Goal: Information Seeking & Learning: Find specific fact

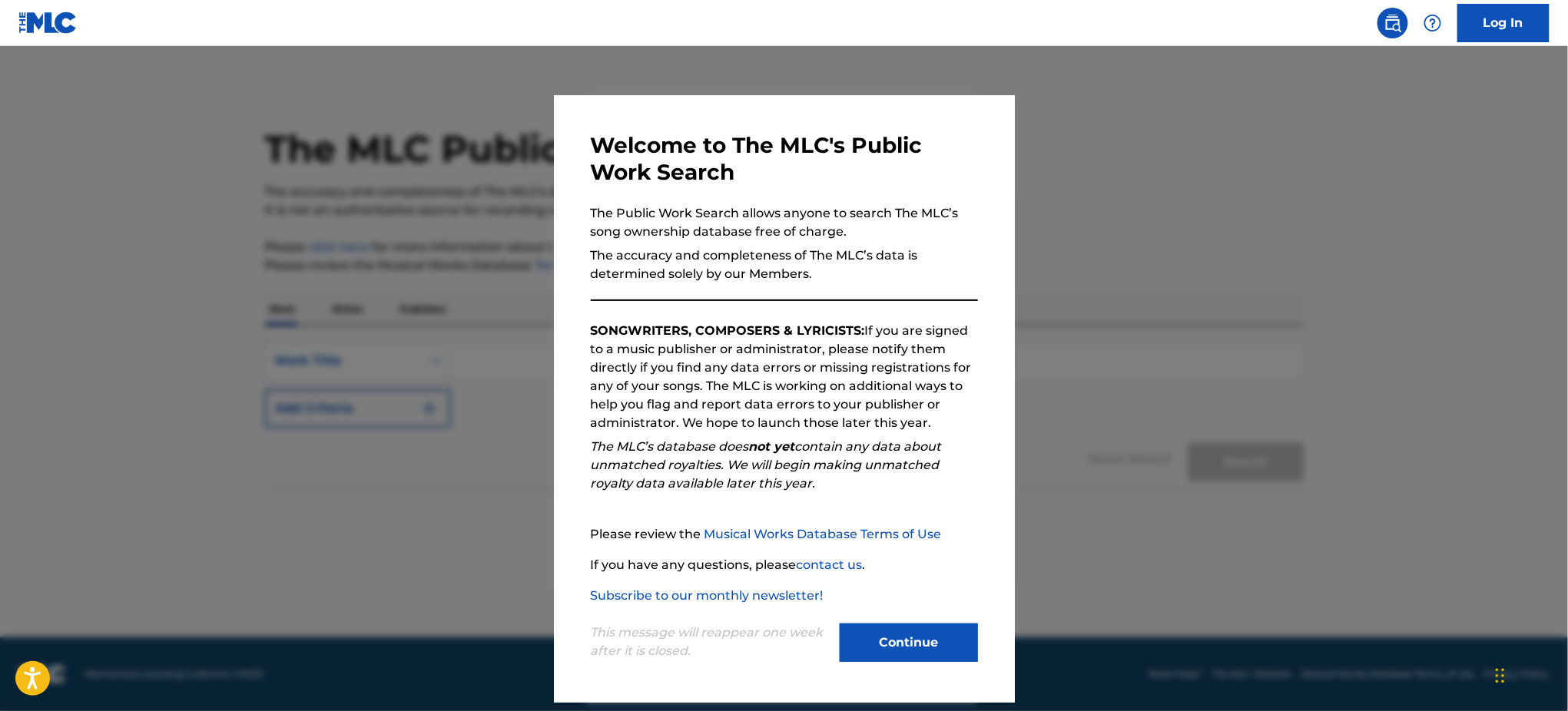
click at [944, 642] on button "Continue" at bounding box center [909, 642] width 138 height 38
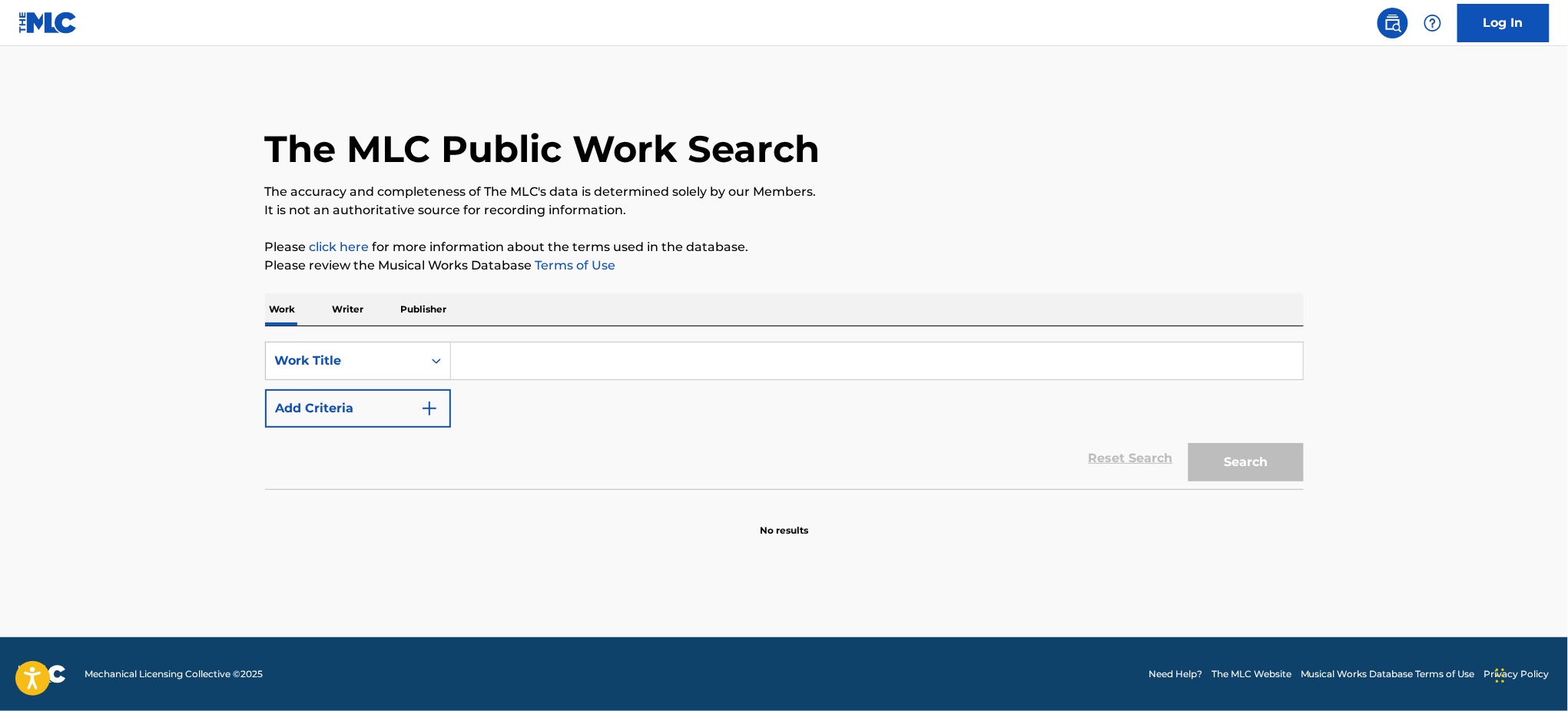
click at [810, 347] on input "Search Form" at bounding box center [877, 361] width 852 height 37
type input "here comes the river"
click at [1188, 443] on button "Search" at bounding box center [1246, 462] width 115 height 38
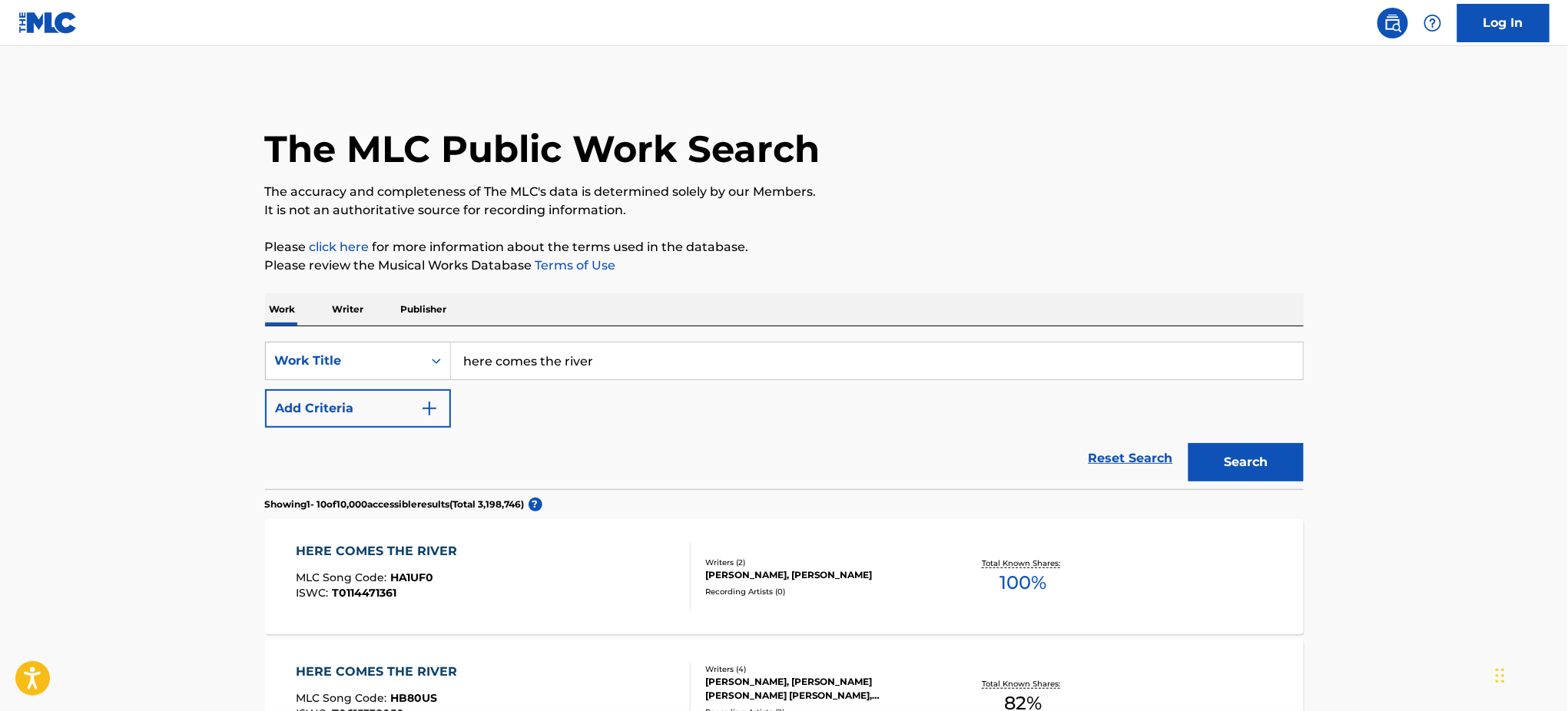
click at [420, 537] on div "HERE COMES THE RIVER MLC Song Code : HA1UF0 ISWC : T0114471361 Writers ( 2 ) [P…" at bounding box center [784, 577] width 1039 height 115
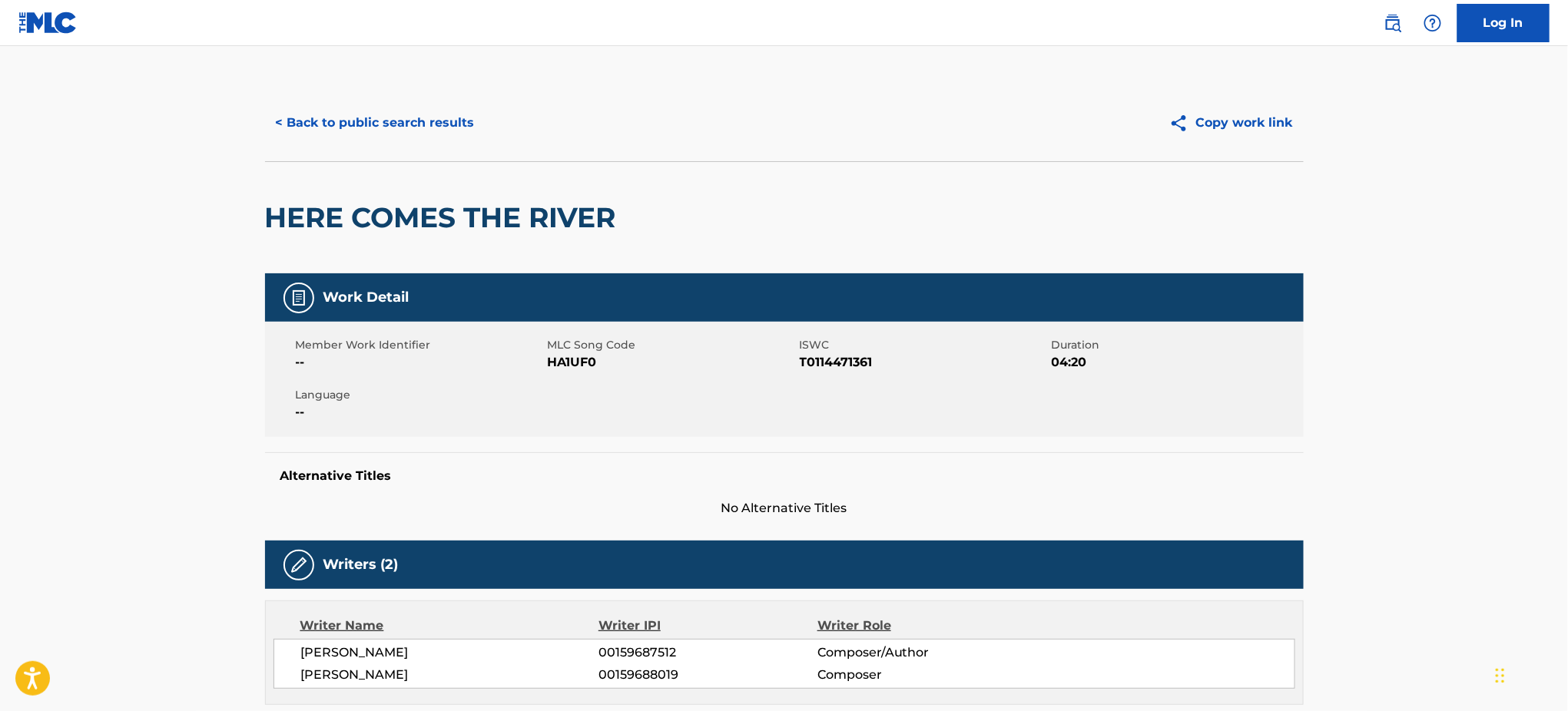
click at [420, 537] on div "Work Detail Member Work Identifier -- MLC Song Code HA1UF0 ISWC T0114471361 Dur…" at bounding box center [784, 649] width 1039 height 751
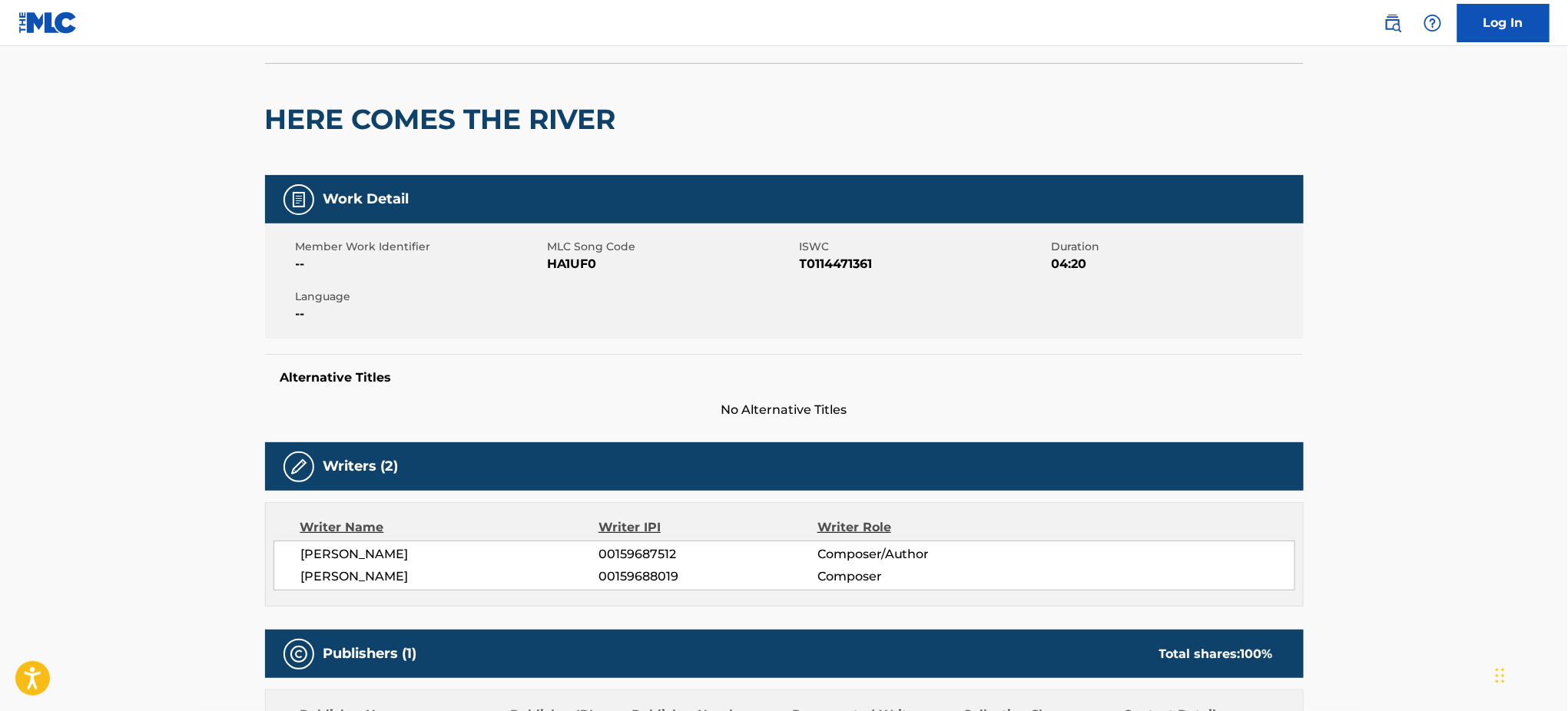
scroll to position [95, 0]
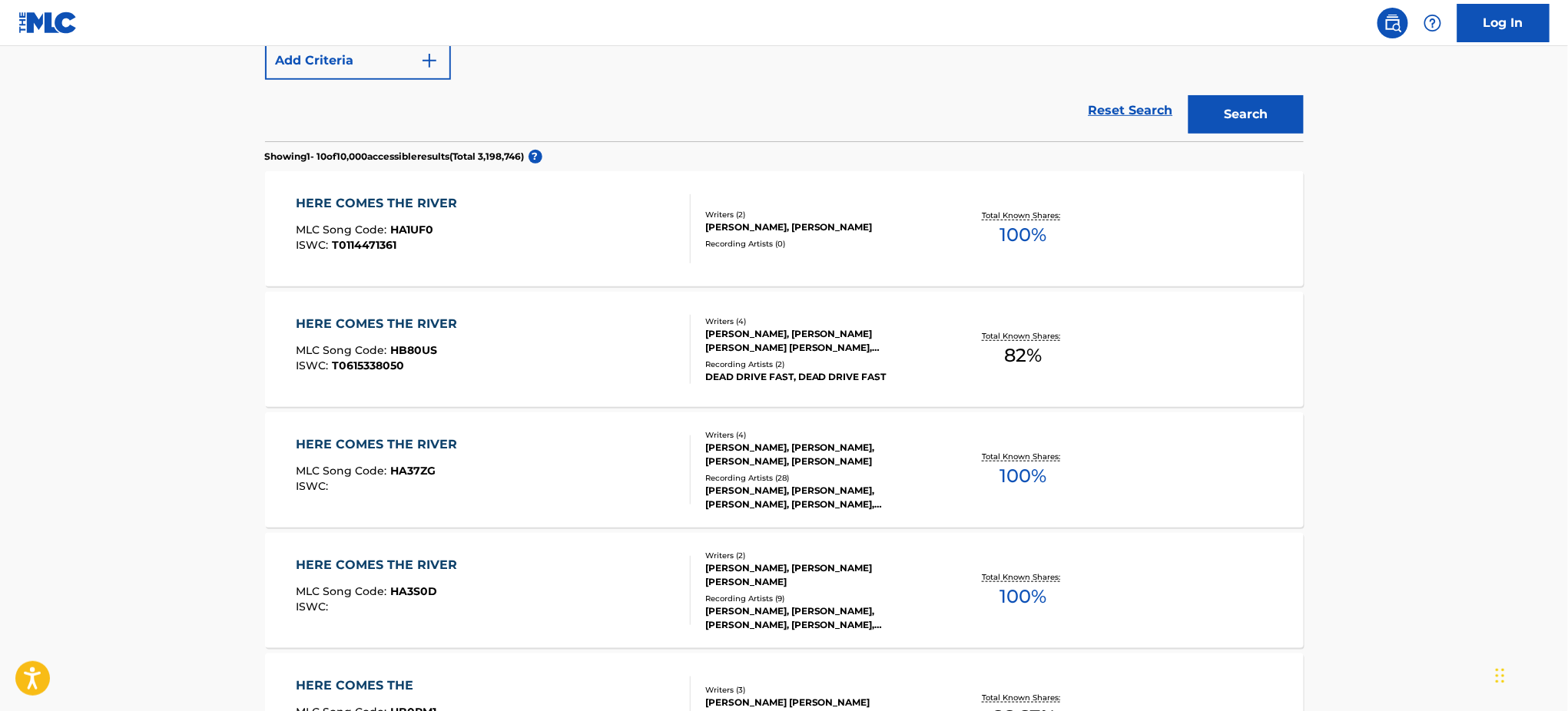
scroll to position [359, 0]
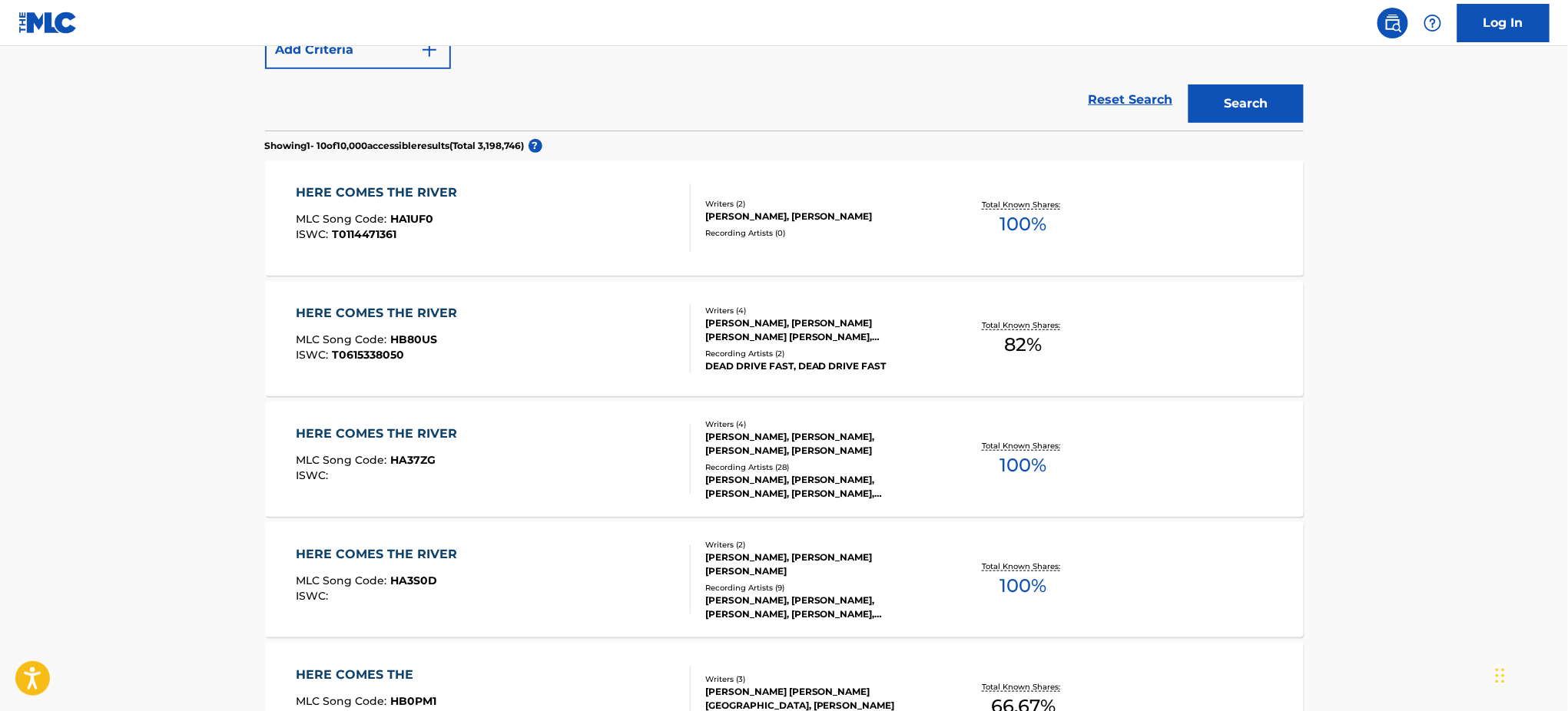
click at [437, 424] on div "HERE COMES THE RIVER MLC Song Code : HA37ZG ISWC : Writers ( 4 ) [PERSON_NAME],…" at bounding box center [784, 459] width 1039 height 115
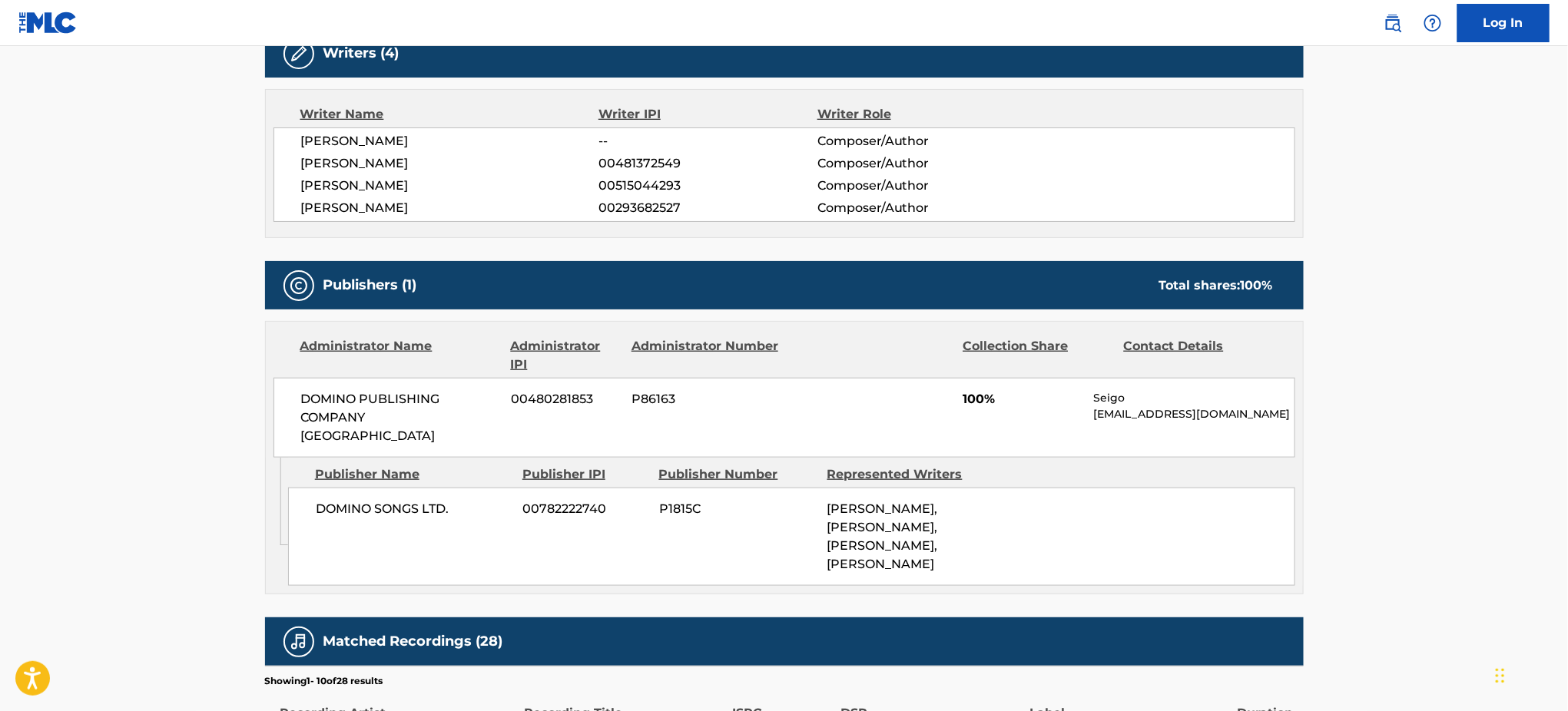
scroll to position [514, 0]
